Goal: Task Accomplishment & Management: Complete application form

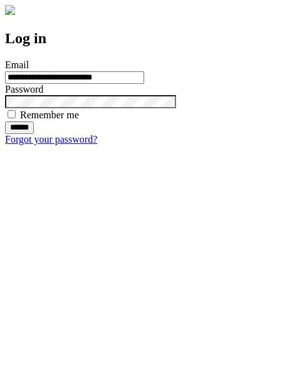
type input "**********"
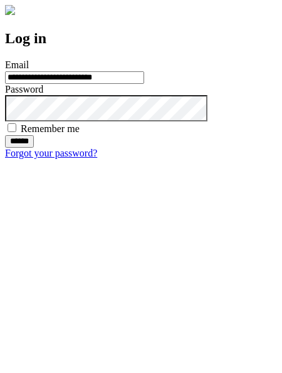
click at [34, 148] on input "******" at bounding box center [19, 141] width 29 height 13
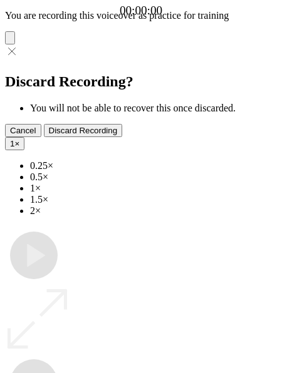
type input "**********"
